Goal: Transaction & Acquisition: Purchase product/service

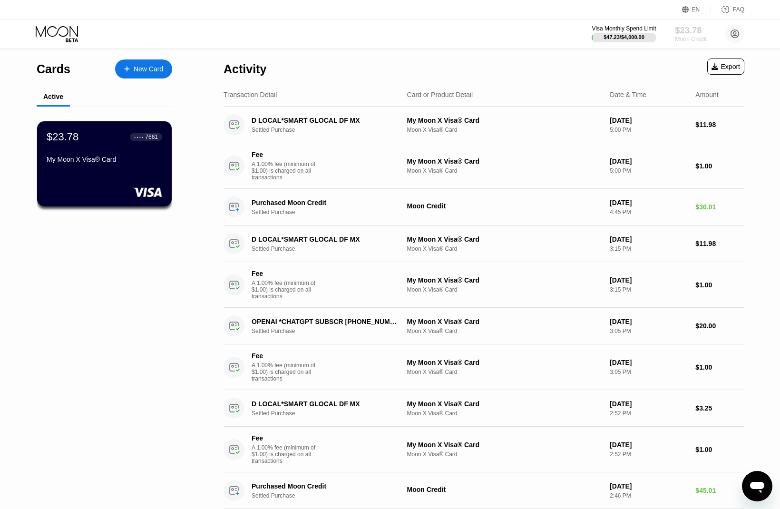
click at [694, 38] on div "Moon Credit" at bounding box center [691, 39] width 32 height 7
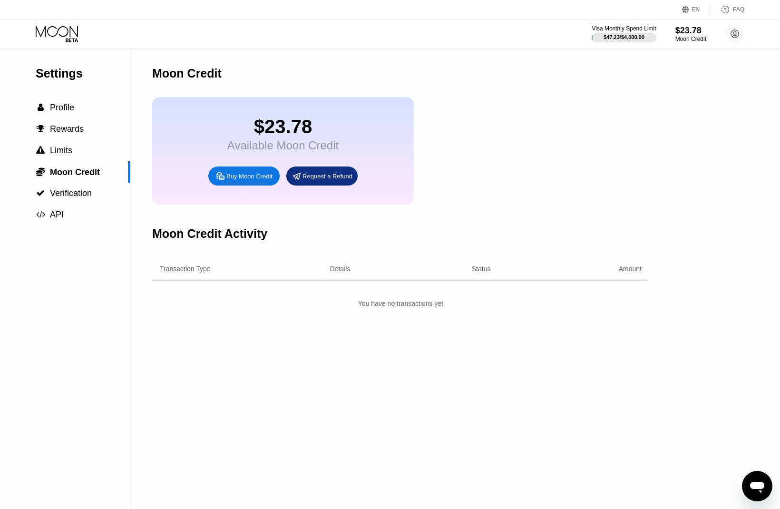
click at [233, 180] on div "Buy Moon Credit" at bounding box center [249, 176] width 46 height 8
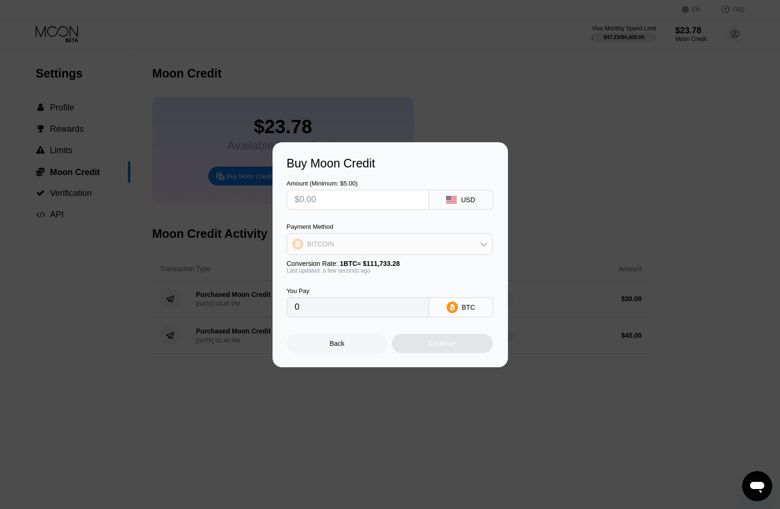
click at [422, 252] on div "BITCOIN" at bounding box center [389, 243] width 205 height 19
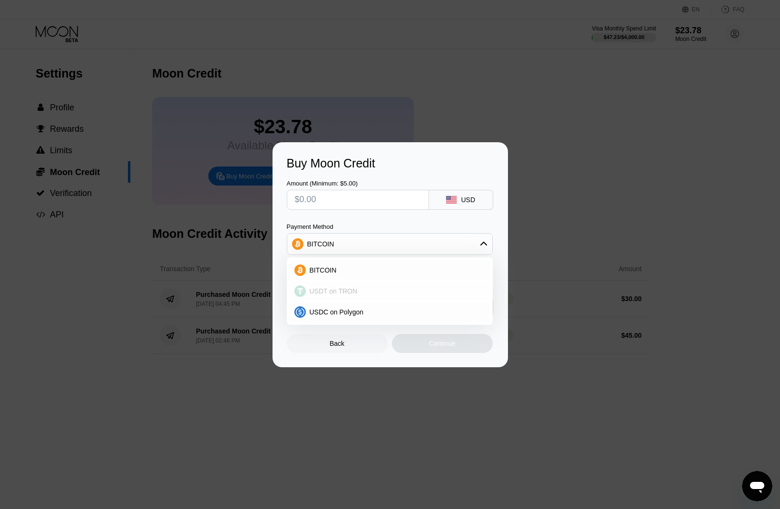
click at [347, 289] on span "USDT on TRON" at bounding box center [333, 291] width 48 height 8
type input "0.00"
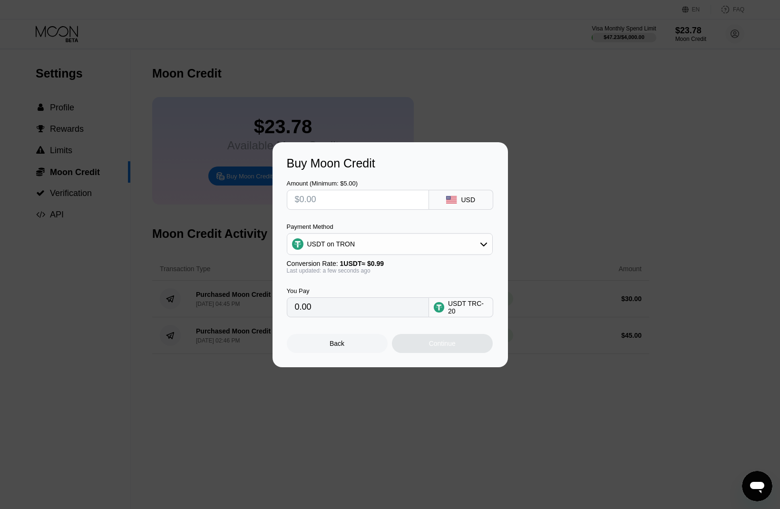
drag, startPoint x: 297, startPoint y: 310, endPoint x: 286, endPoint y: 307, distance: 11.9
click at [295, 307] on input "0.00" at bounding box center [358, 307] width 126 height 19
click at [301, 195] on input "text" at bounding box center [358, 199] width 126 height 19
type input "$1"
type input "1.01"
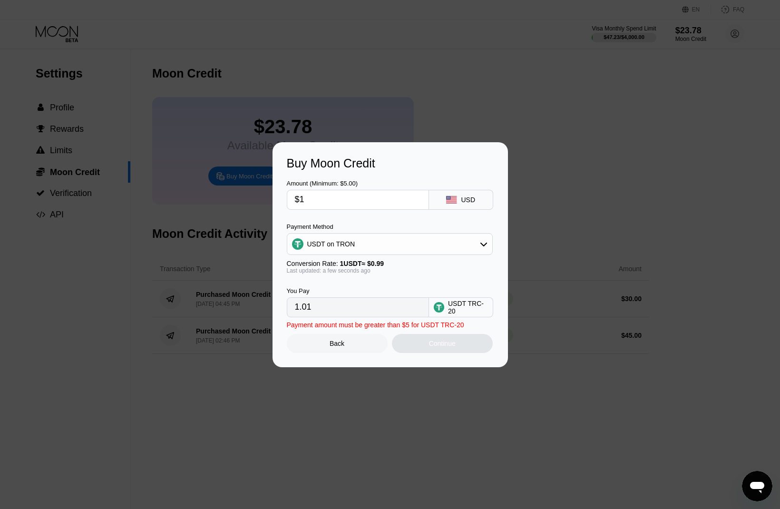
type input "$15"
type input "15.15"
type input "$150"
type input "151.52"
drag, startPoint x: 309, startPoint y: 199, endPoint x: 299, endPoint y: 196, distance: 9.9
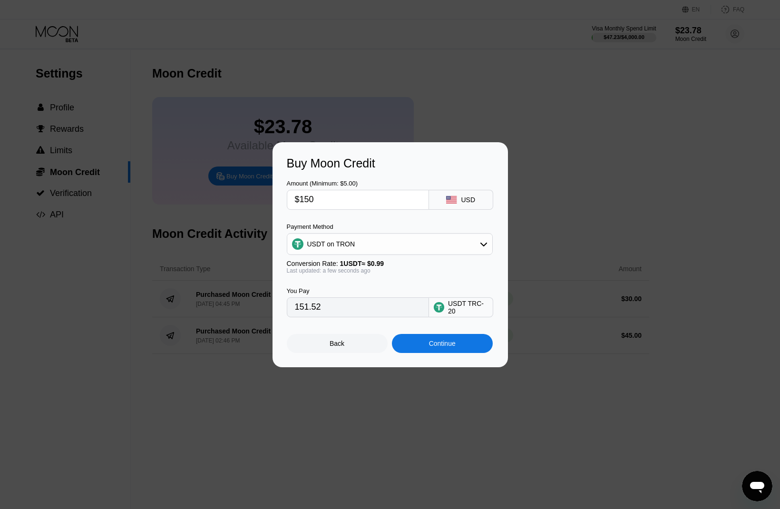
click at [299, 196] on input "$150" at bounding box center [358, 199] width 126 height 19
type input "$20"
type input "20.20"
type input "$200"
type input "202.02"
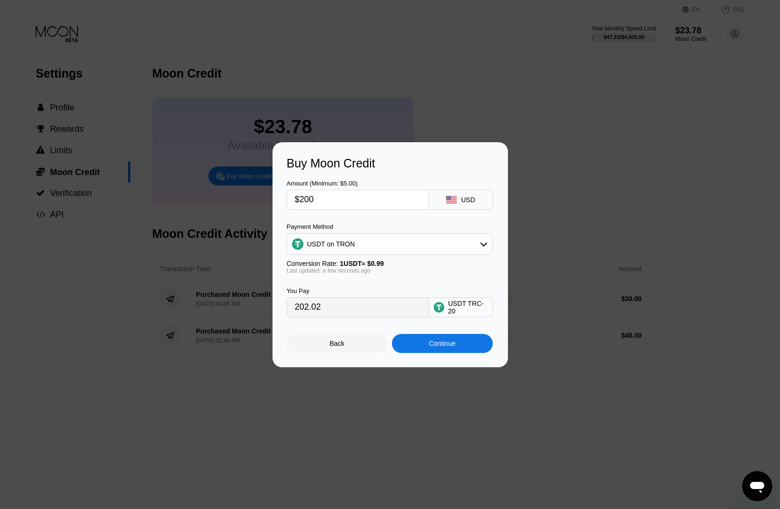
drag, startPoint x: 315, startPoint y: 199, endPoint x: 294, endPoint y: 195, distance: 21.7
click at [295, 195] on input "$200" at bounding box center [358, 199] width 126 height 19
type input "$1"
type input "1.01"
type input "$19"
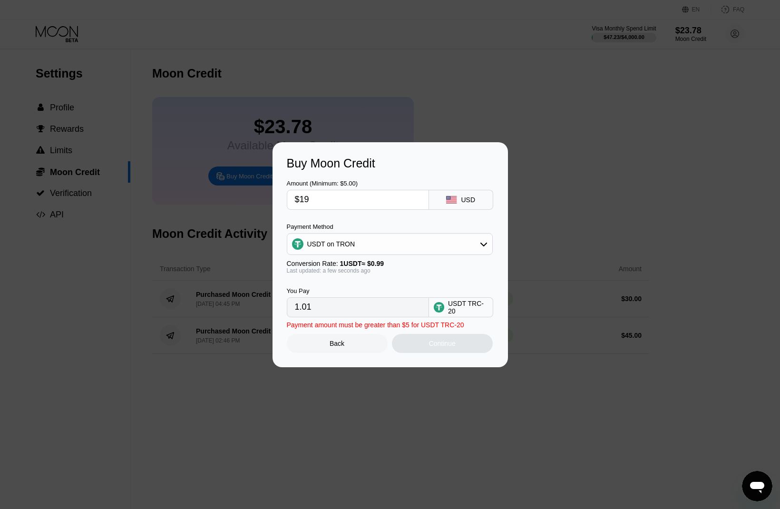
type input "19.19"
type input "$198"
type input "200.00"
type input "$198"
click at [456, 348] on div "Continue" at bounding box center [442, 343] width 101 height 19
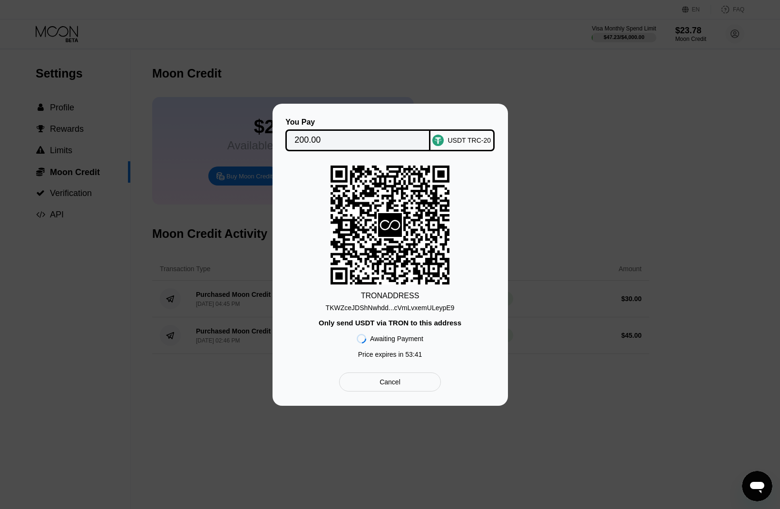
click at [424, 305] on div "TKWZceJDShNwhdd...cVmLvxemULeypE9" at bounding box center [390, 308] width 129 height 8
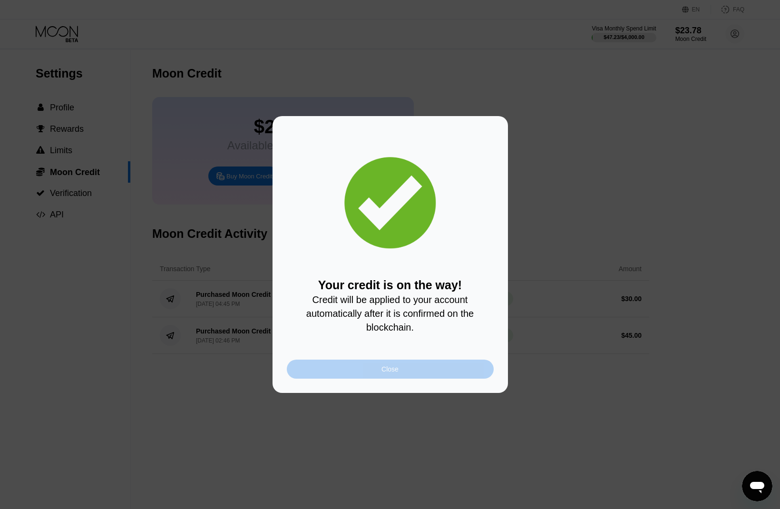
click at [389, 370] on div "Close" at bounding box center [389, 369] width 17 height 8
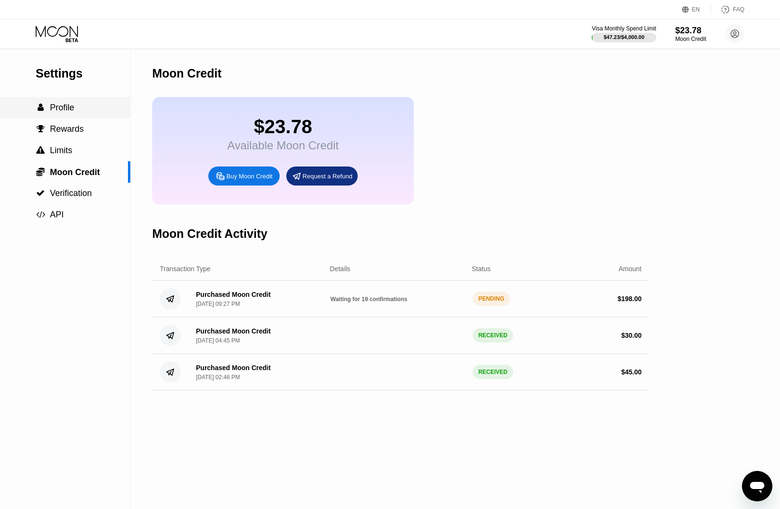
click at [68, 112] on span "Profile" at bounding box center [62, 108] width 24 height 10
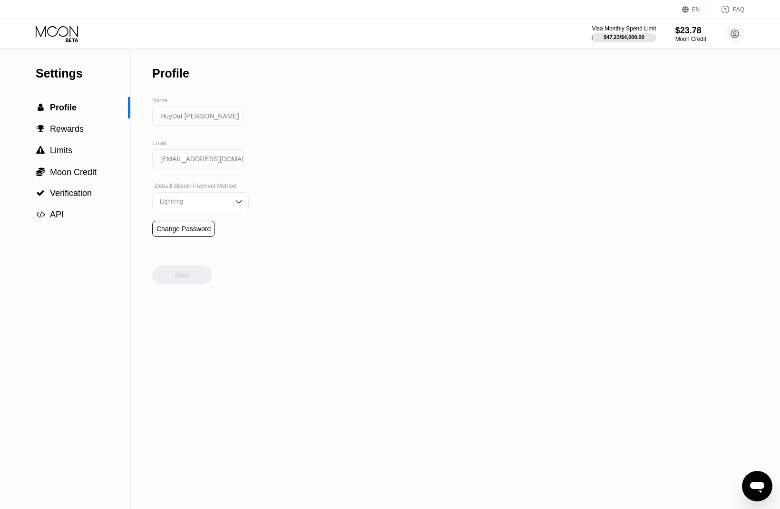
click at [54, 42] on icon at bounding box center [58, 34] width 44 height 17
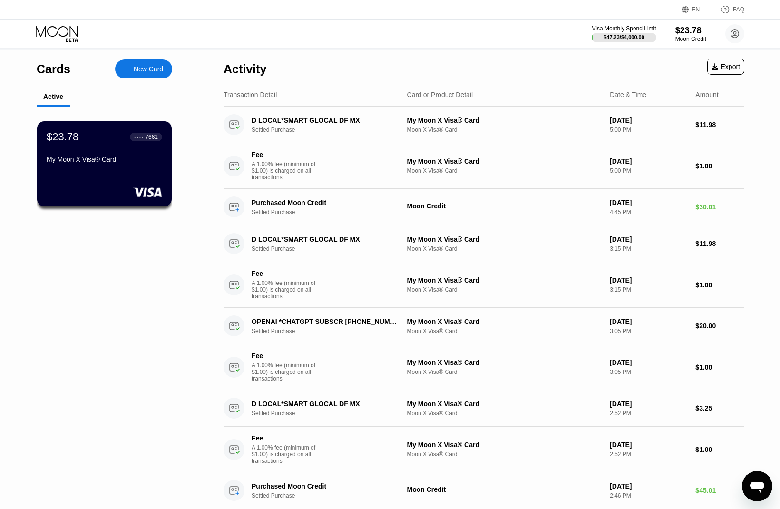
click at [80, 143] on div "$23.78 ● ● ● ● 7661" at bounding box center [105, 137] width 116 height 12
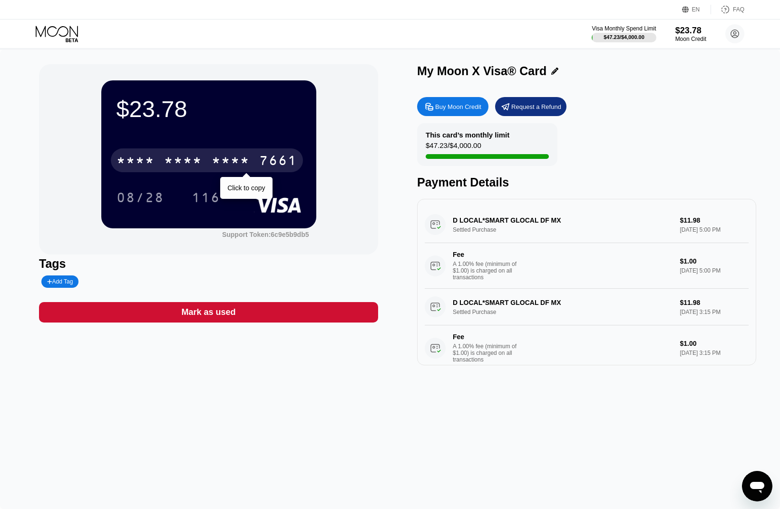
click at [187, 163] on div "* * * *" at bounding box center [183, 161] width 38 height 15
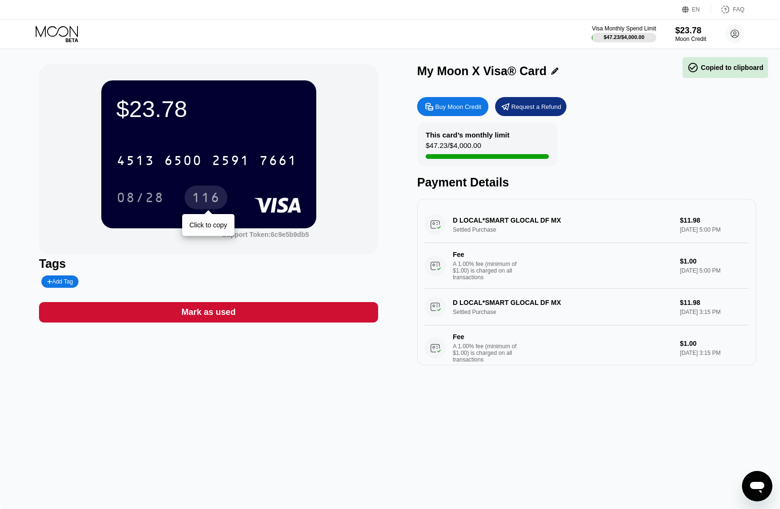
click at [195, 205] on div "116" at bounding box center [206, 198] width 29 height 15
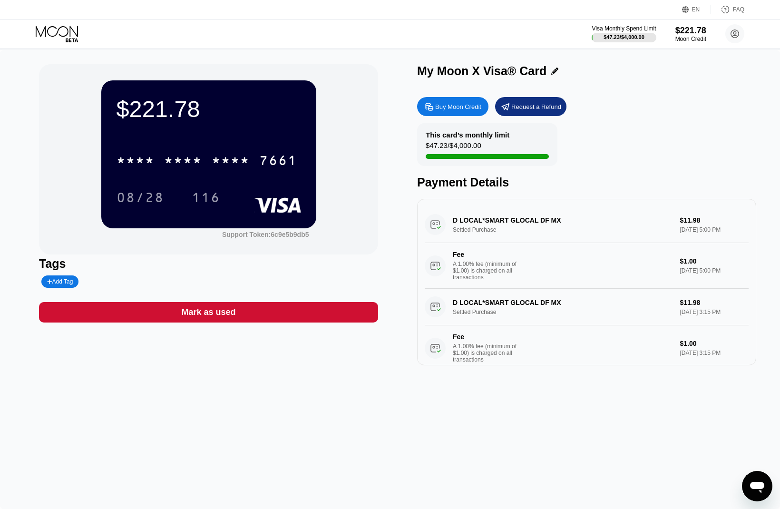
click at [233, 116] on div "$221.78" at bounding box center [208, 109] width 184 height 27
click at [275, 85] on div "$221.78 * * * * * * * * * * * * 7661 08/28 116" at bounding box center [208, 153] width 215 height 147
click at [56, 37] on icon at bounding box center [58, 34] width 44 height 17
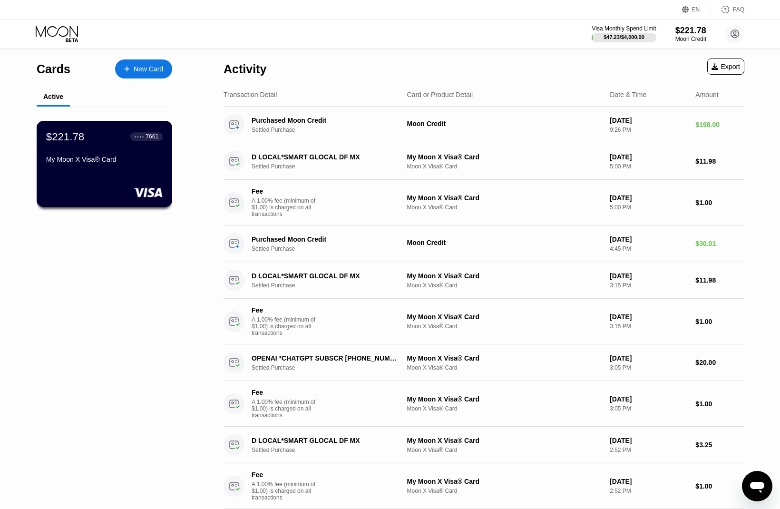
click at [94, 143] on div "$221.78 ● ● ● ● 7661" at bounding box center [104, 136] width 116 height 12
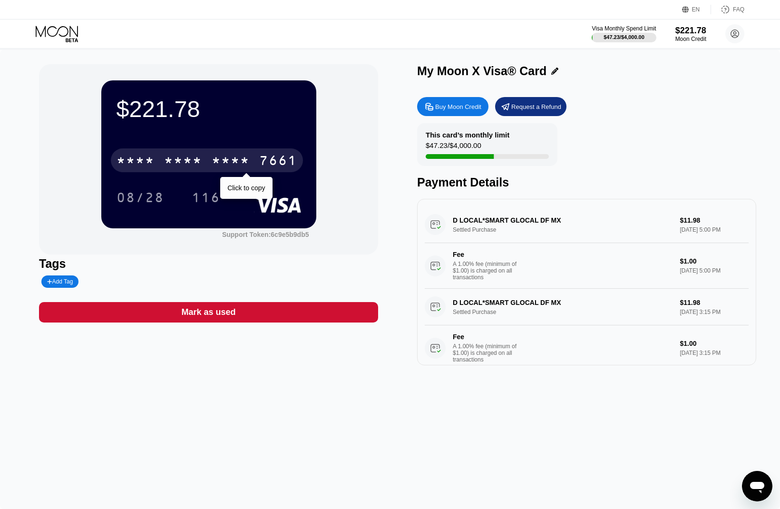
click at [195, 169] on div "* * * *" at bounding box center [183, 161] width 38 height 15
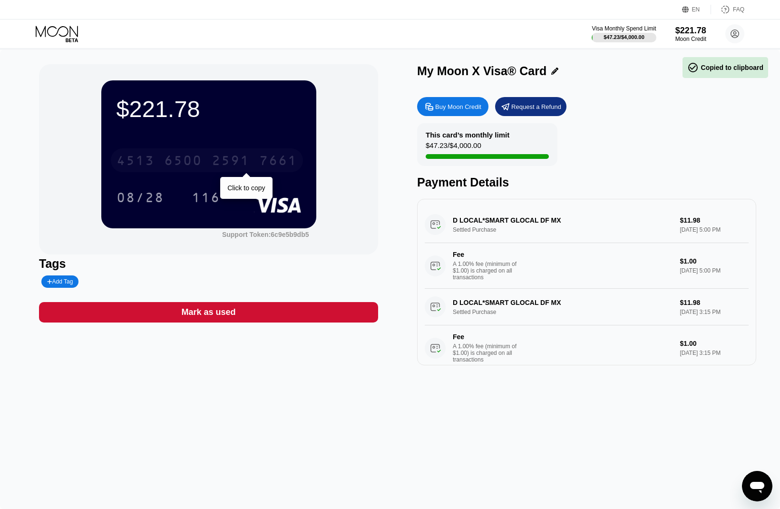
click at [192, 166] on div "6500" at bounding box center [183, 161] width 38 height 15
